Goal: Information Seeking & Learning: Learn about a topic

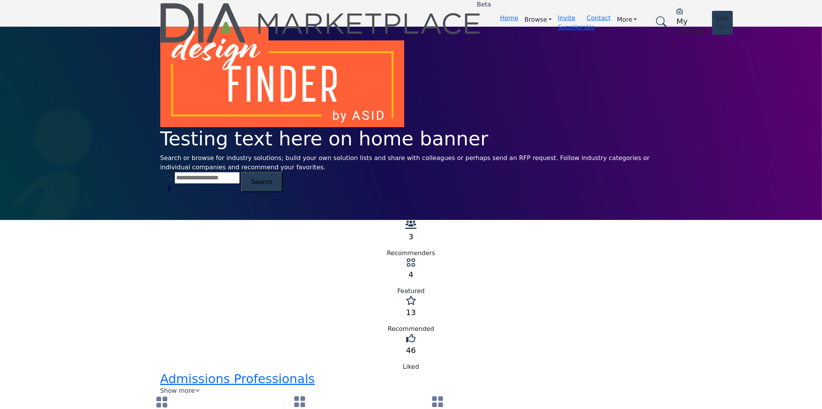
drag, startPoint x: 531, startPoint y: 180, endPoint x: 530, endPoint y: 242, distance: 62.3
drag, startPoint x: 700, startPoint y: 275, endPoint x: 637, endPoint y: 206, distance: 93.7
click at [272, 180] on span "Search" at bounding box center [261, 181] width 21 height 7
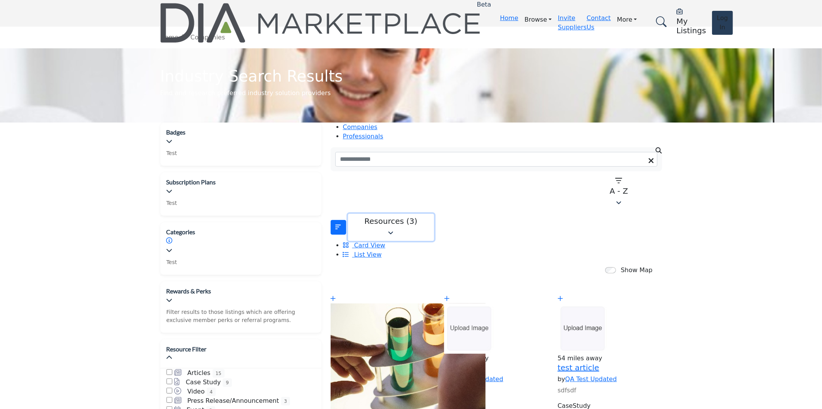
click at [390, 217] on div "Resources (3)" at bounding box center [391, 221] width 76 height 9
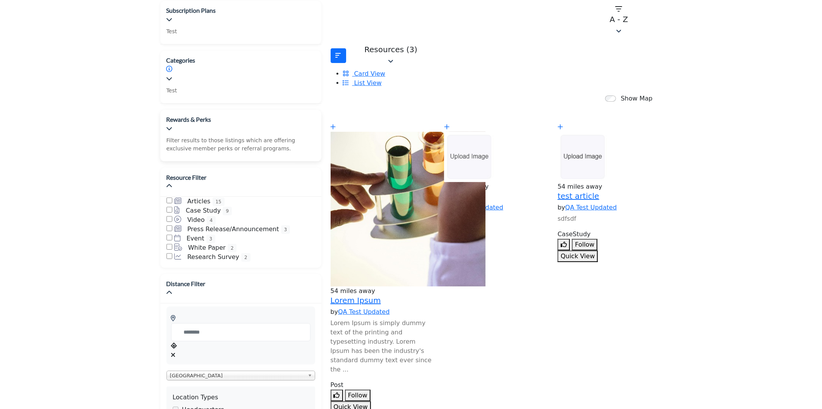
scroll to position [215, 0]
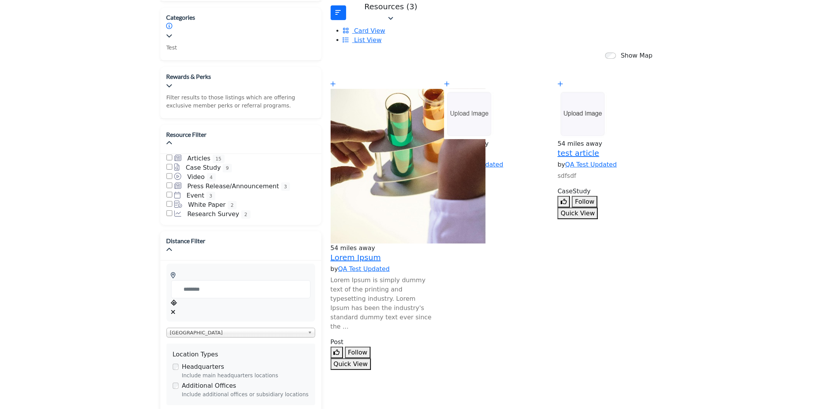
click at [310, 308] on div "Clear search location" at bounding box center [240, 312] width 139 height 9
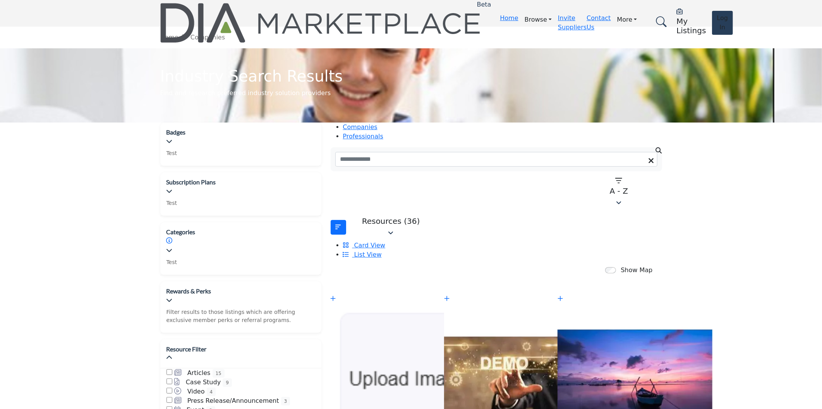
scroll to position [86, 0]
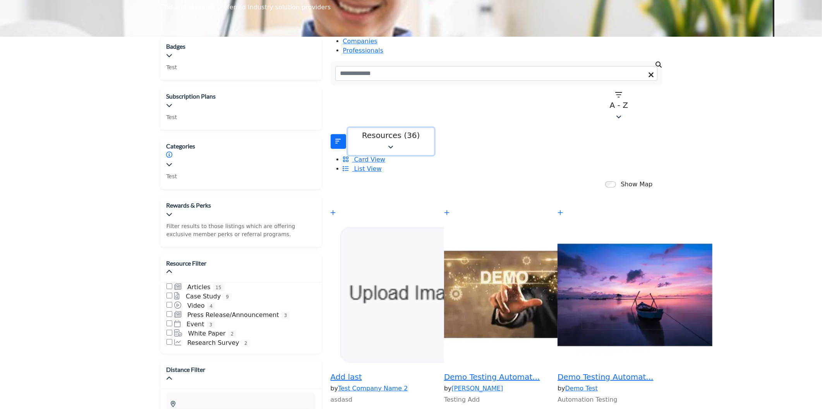
click at [387, 131] on div "Resources (36)" at bounding box center [391, 135] width 76 height 9
click at [386, 131] on div "Resources (36)" at bounding box center [391, 135] width 76 height 9
copy div "Articles"
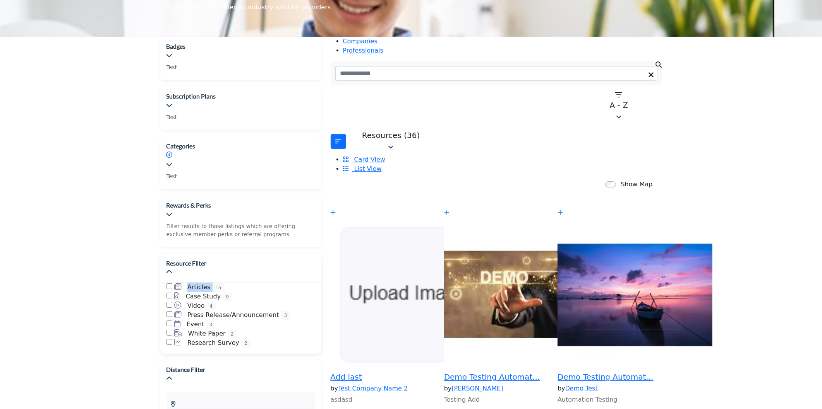
drag, startPoint x: 200, startPoint y: 227, endPoint x: 220, endPoint y: 226, distance: 20.1
click at [220, 283] on div "Articles 15" at bounding box center [240, 287] width 149 height 9
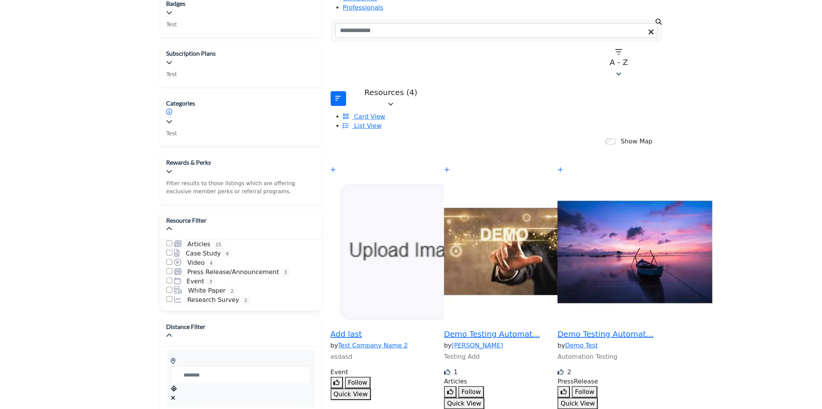
scroll to position [0, 0]
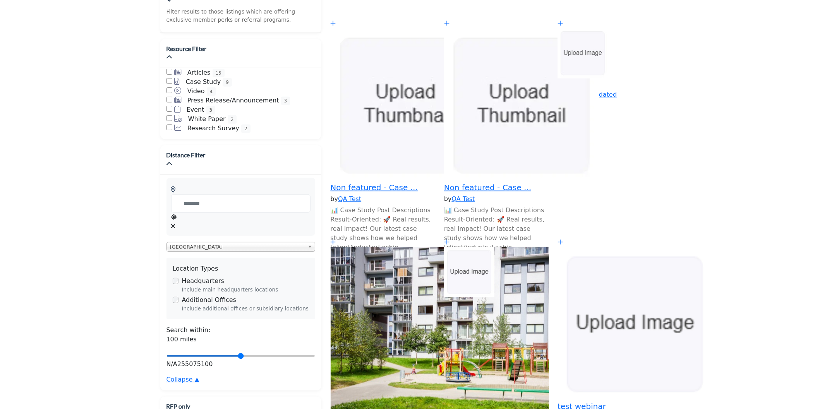
scroll to position [129, 0]
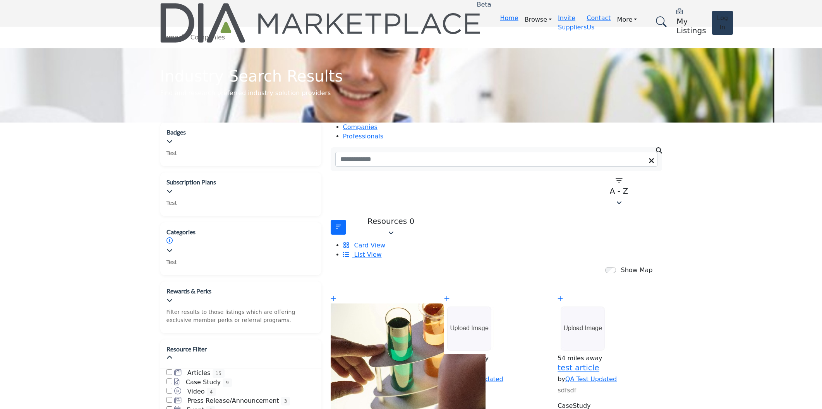
scroll to position [129, 0]
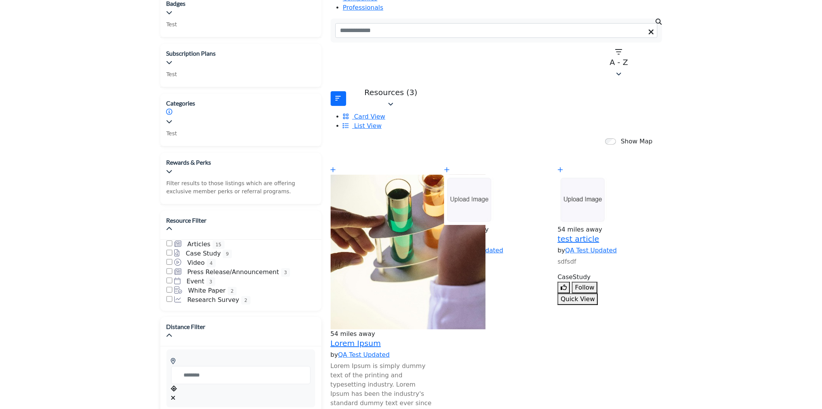
click at [176, 395] on icon "Clear search location" at bounding box center [173, 398] width 5 height 6
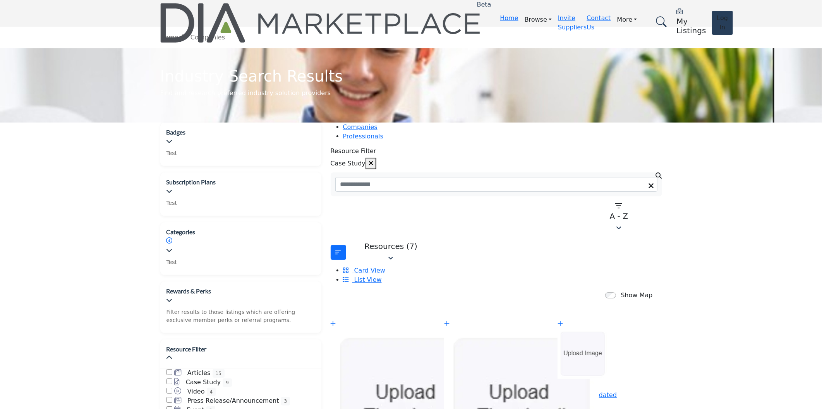
scroll to position [86, 0]
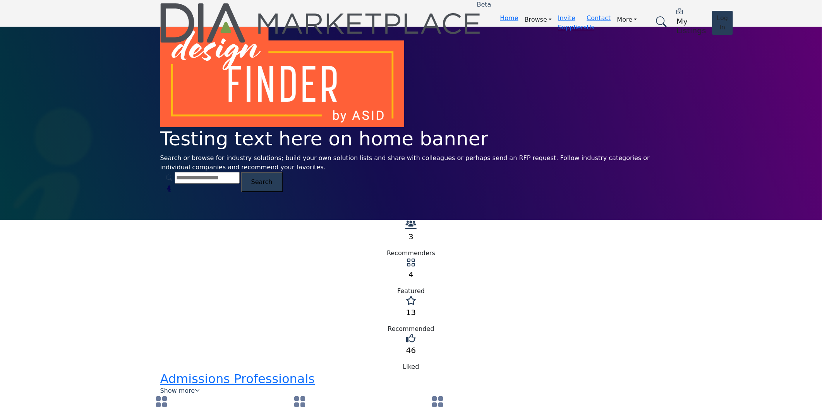
click at [272, 183] on span "Search" at bounding box center [261, 181] width 21 height 7
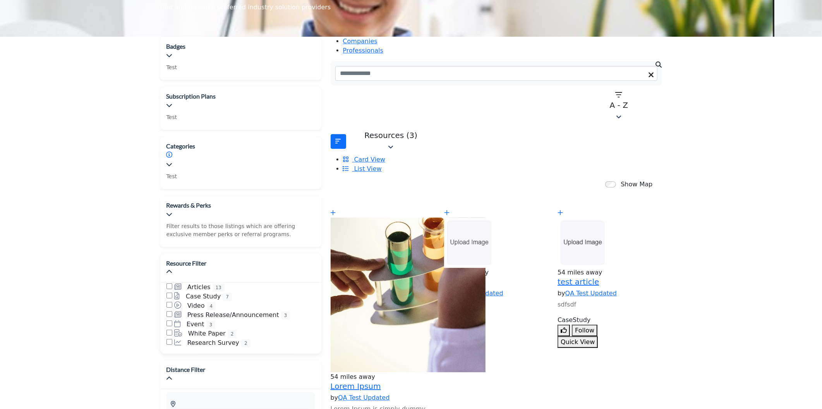
scroll to position [215, 0]
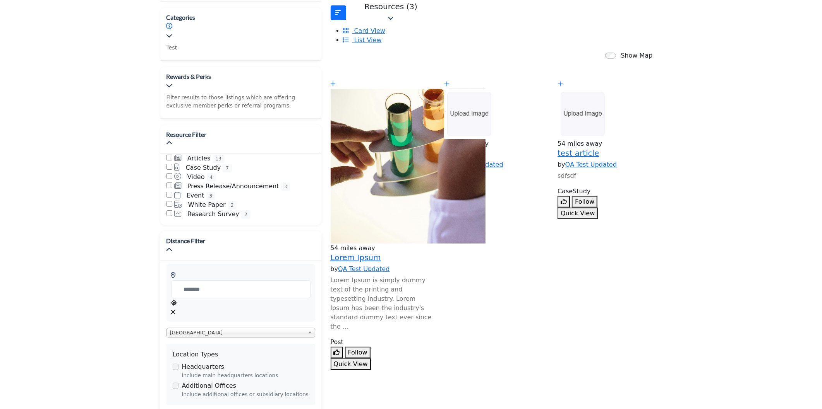
click at [176, 309] on icon "Clear search location" at bounding box center [173, 312] width 5 height 6
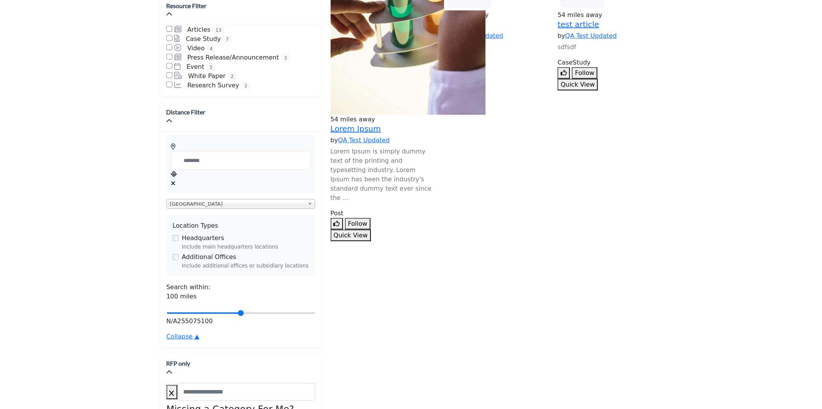
scroll to position [172, 0]
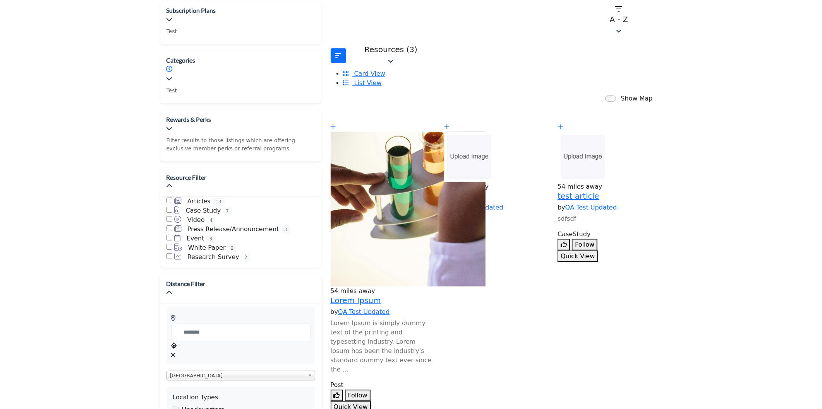
click at [176, 352] on icon "Clear search location" at bounding box center [173, 355] width 5 height 6
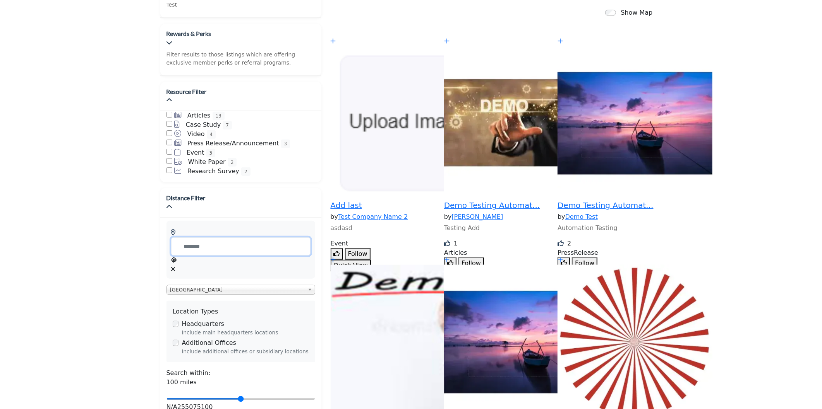
scroll to position [344, 0]
